Goal: Connect with others: Connect with others

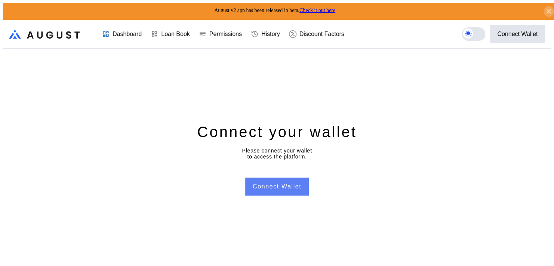
click at [256, 184] on button "Connect Wallet" at bounding box center [277, 186] width 64 height 18
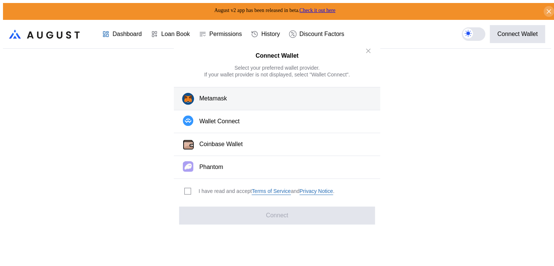
click at [214, 102] on div "Metamask" at bounding box center [213, 99] width 28 height 8
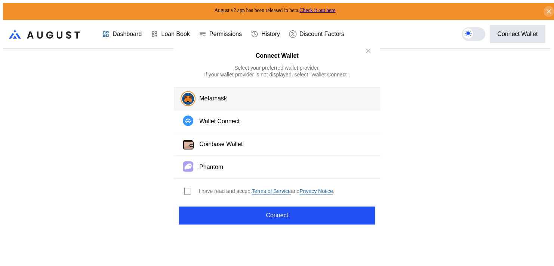
click at [229, 187] on div "I have read and accept Terms of Service and Privacy Notice ." at bounding box center [267, 190] width 136 height 7
drag, startPoint x: 229, startPoint y: 189, endPoint x: 184, endPoint y: 189, distance: 44.1
click at [229, 189] on div "I have read and accept Terms of Service and Privacy Notice ." at bounding box center [267, 190] width 136 height 7
click at [186, 189] on span "modal" at bounding box center [188, 191] width 6 height 6
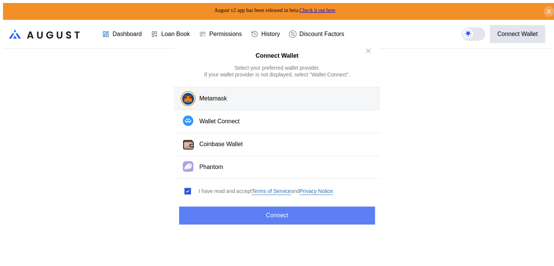
click at [225, 213] on button "Connect" at bounding box center [277, 215] width 196 height 18
